Goal: Information Seeking & Learning: Check status

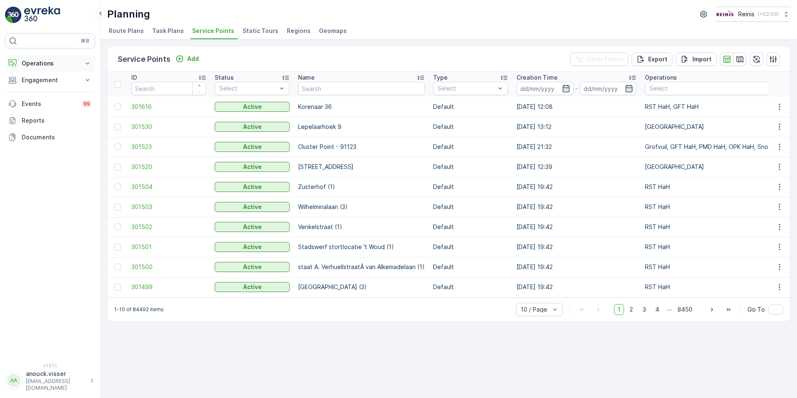
click at [88, 66] on icon at bounding box center [87, 63] width 8 height 8
click at [80, 138] on button "Engagement" at bounding box center [50, 138] width 90 height 17
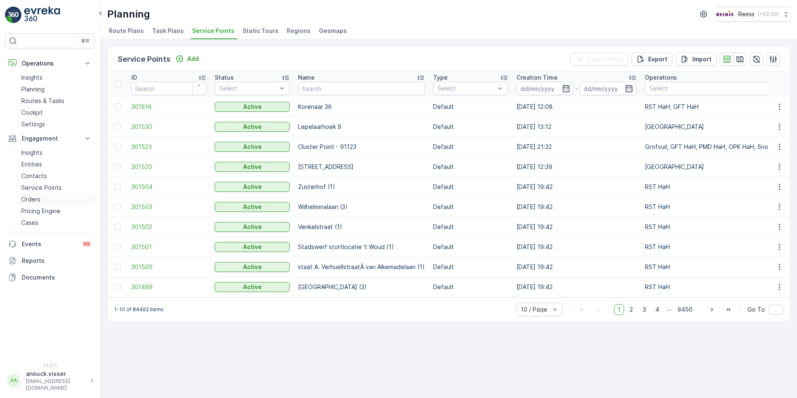
click at [35, 203] on link "Orders" at bounding box center [56, 199] width 77 height 12
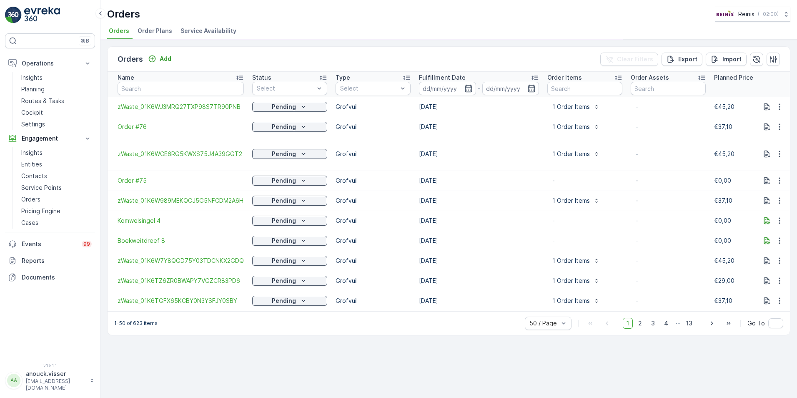
click at [399, 81] on div "Type" at bounding box center [373, 77] width 75 height 8
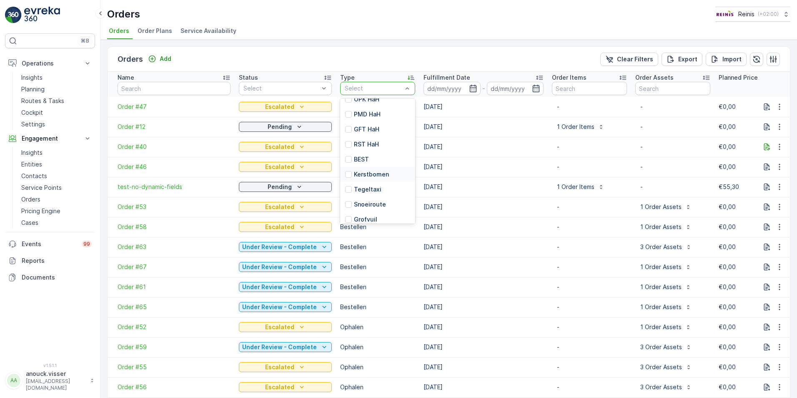
scroll to position [103, 0]
click at [368, 169] on p "Tegeltaxi" at bounding box center [368, 169] width 28 height 8
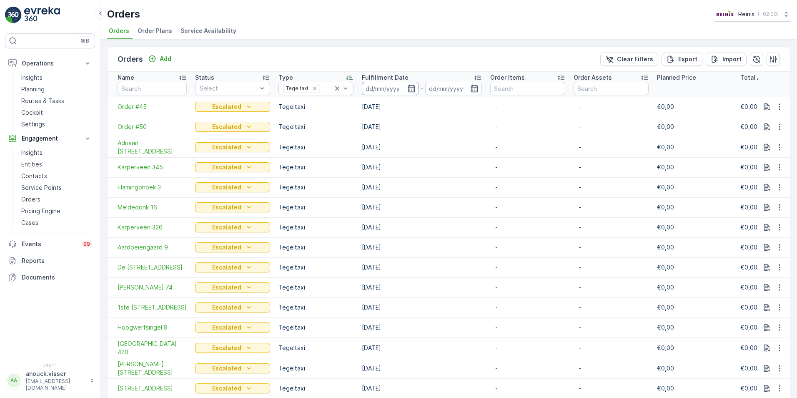
click at [406, 88] on input at bounding box center [390, 88] width 57 height 13
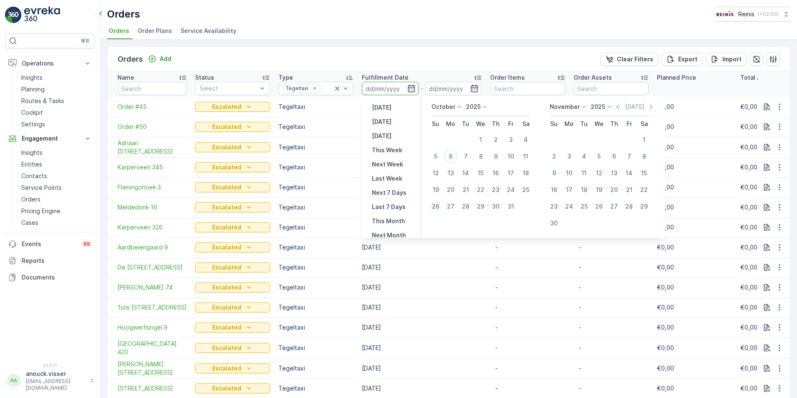
click at [441, 206] on div "26" at bounding box center [435, 206] width 13 height 13
type input "[DATE]"
click at [447, 205] on div "27" at bounding box center [450, 206] width 13 height 13
type input "[DATE]"
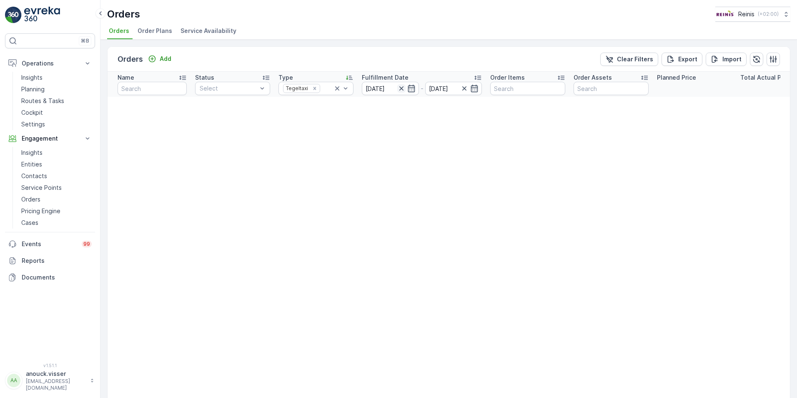
click at [402, 91] on icon "button" at bounding box center [401, 88] width 8 height 8
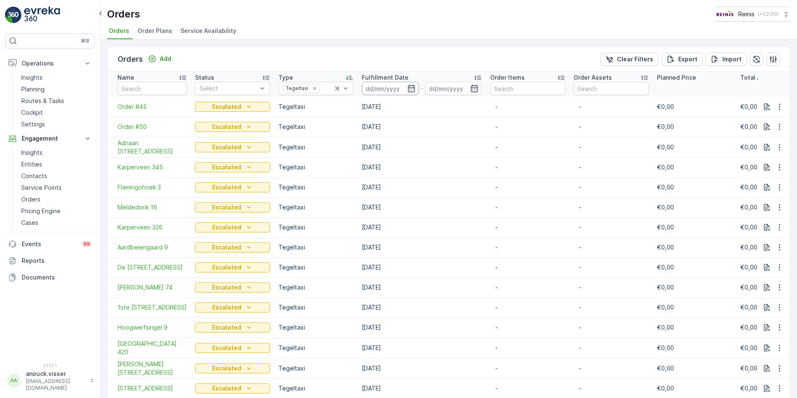
click at [388, 92] on input at bounding box center [390, 88] width 57 height 13
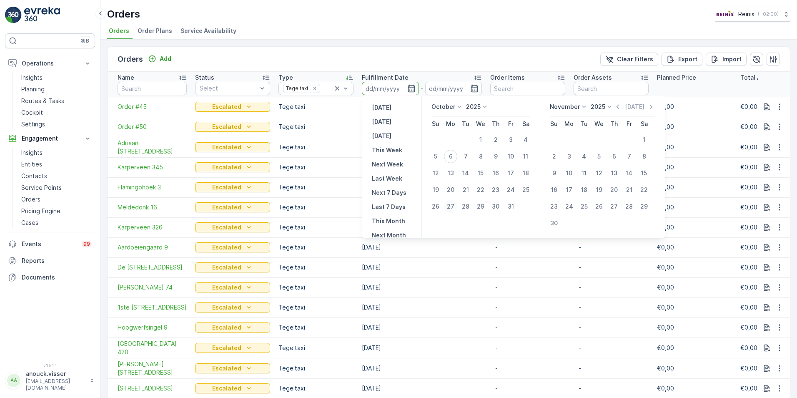
click at [451, 208] on div "27" at bounding box center [450, 206] width 13 height 13
type input "[DATE]"
click at [451, 208] on div "27" at bounding box center [450, 206] width 13 height 13
type input "[DATE]"
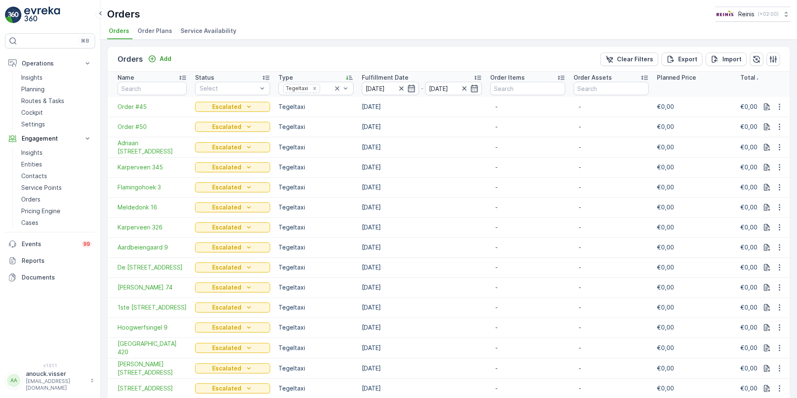
click at [413, 25] on ul "Orders Order Plans Service Availability" at bounding box center [445, 32] width 676 height 14
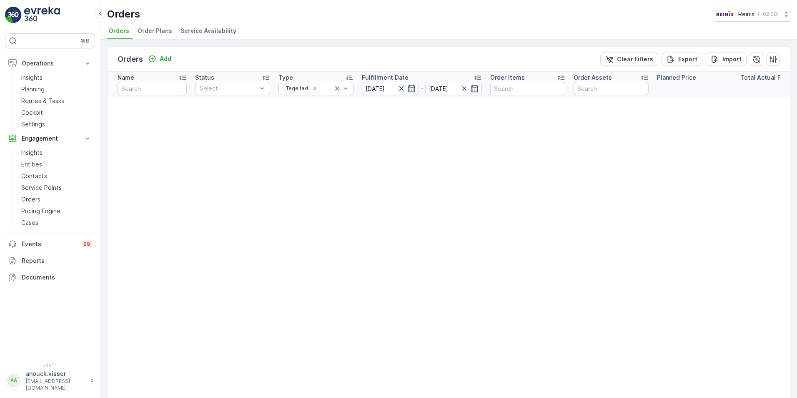
click at [396, 85] on input "[DATE]" at bounding box center [390, 88] width 57 height 13
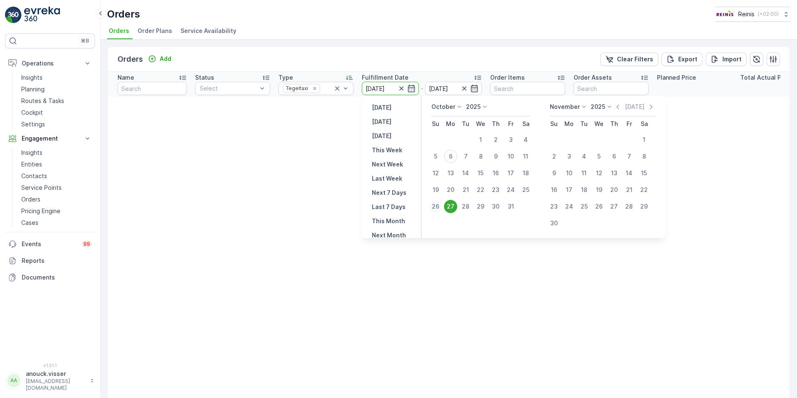
click at [439, 205] on div "26" at bounding box center [435, 206] width 13 height 13
type input "[DATE]"
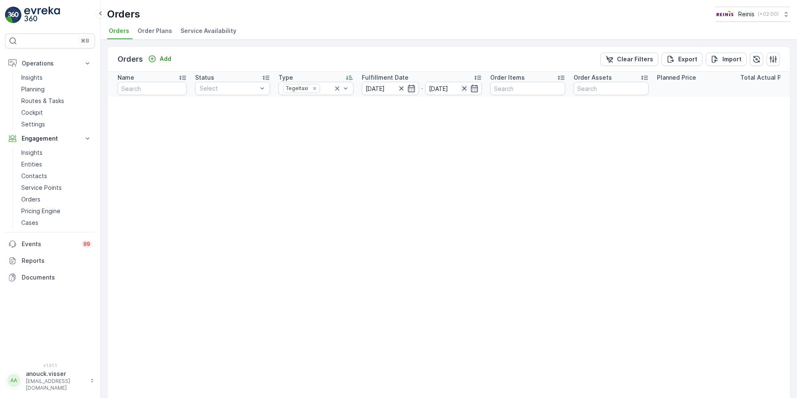
click at [462, 90] on icon "button" at bounding box center [464, 88] width 8 height 8
